Goal: Use online tool/utility: Utilize a website feature to perform a specific function

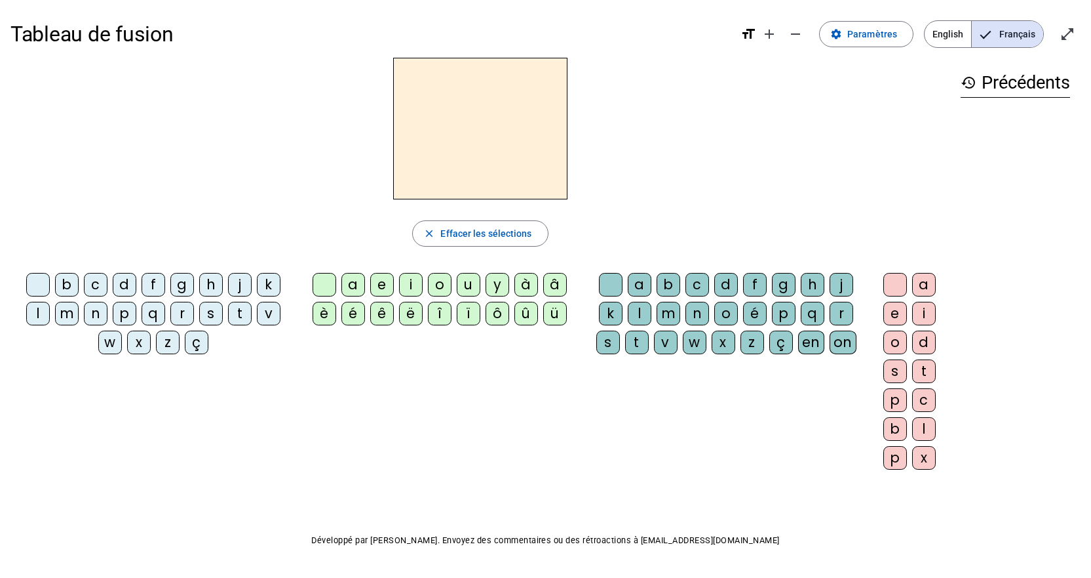
click at [70, 310] on div "m" at bounding box center [67, 314] width 24 height 24
click at [359, 289] on div "a" at bounding box center [354, 285] width 24 height 24
click at [241, 313] on div "t" at bounding box center [240, 314] width 24 height 24
click at [39, 309] on div "l" at bounding box center [38, 314] width 24 height 24
click at [383, 281] on div "e" at bounding box center [382, 285] width 24 height 24
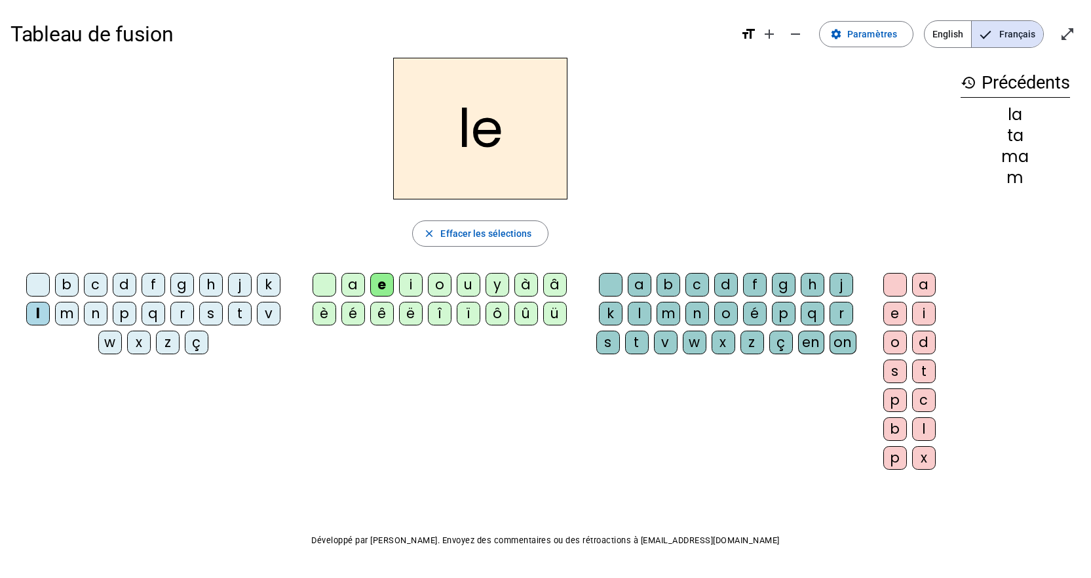
click at [463, 282] on div "u" at bounding box center [469, 285] width 24 height 24
click at [241, 313] on div "t" at bounding box center [240, 314] width 24 height 24
click at [127, 276] on div "d" at bounding box center [125, 285] width 24 height 24
click at [134, 276] on div "d" at bounding box center [125, 285] width 24 height 24
click at [387, 294] on div "e" at bounding box center [382, 285] width 24 height 24
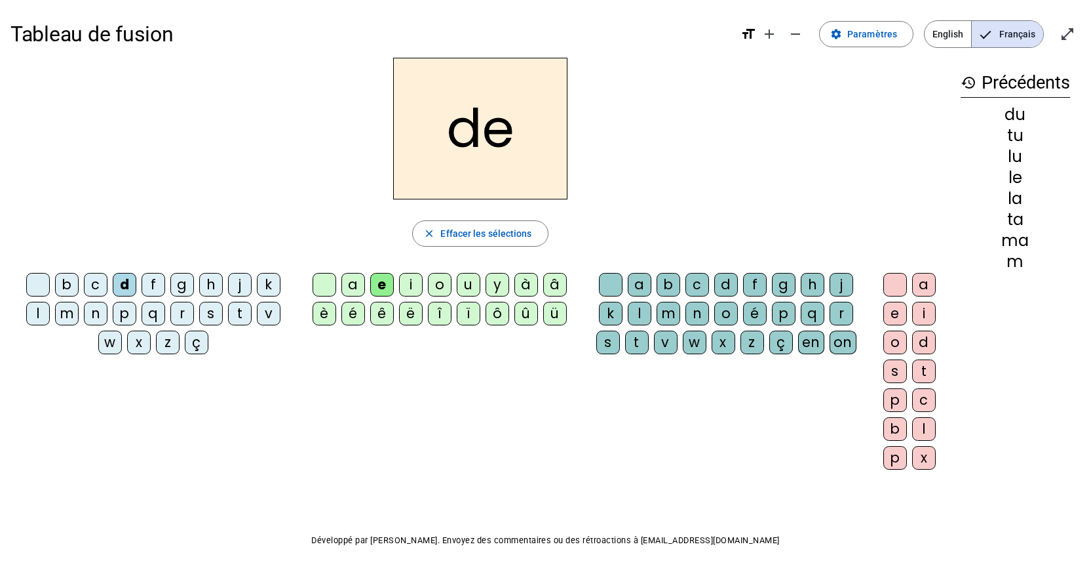
click at [75, 323] on div "m" at bounding box center [67, 314] width 24 height 24
click at [239, 283] on div "j" at bounding box center [240, 285] width 24 height 24
